Goal: Find specific page/section: Find specific page/section

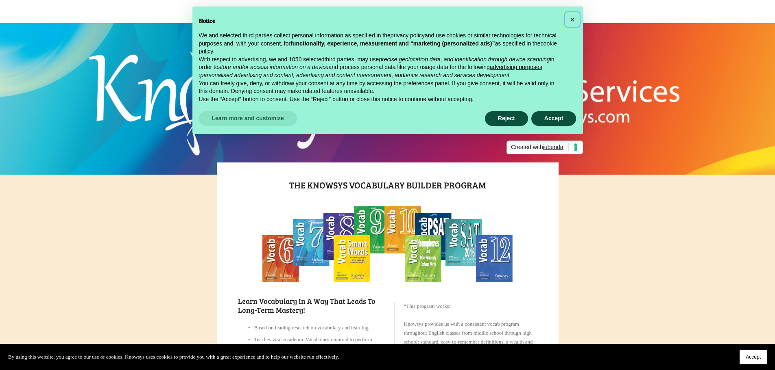
click at [568, 19] on button "×" at bounding box center [572, 19] width 13 height 13
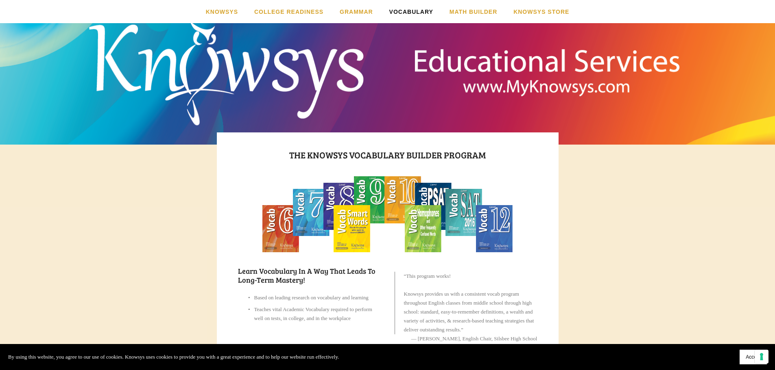
scroll to position [29, 0]
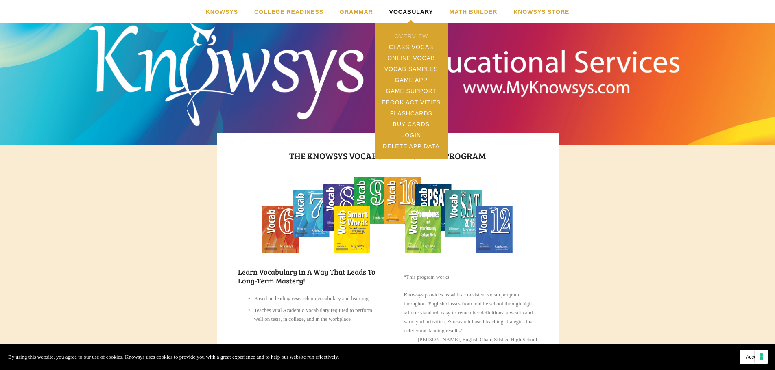
click at [409, 33] on link "Overview" at bounding box center [411, 36] width 73 height 11
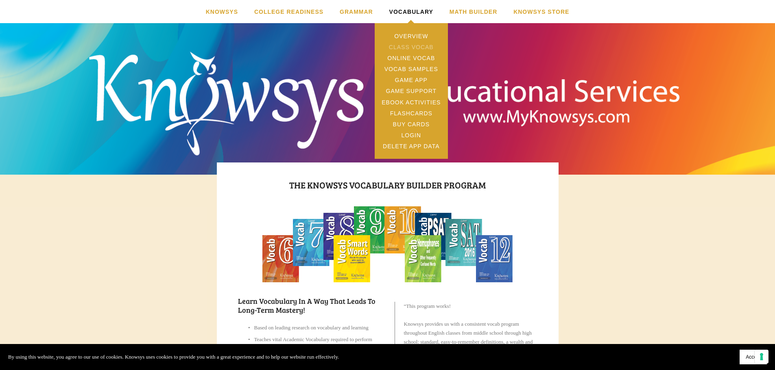
click at [410, 44] on link "Class Vocab" at bounding box center [411, 46] width 73 height 11
